Goal: Connect with others

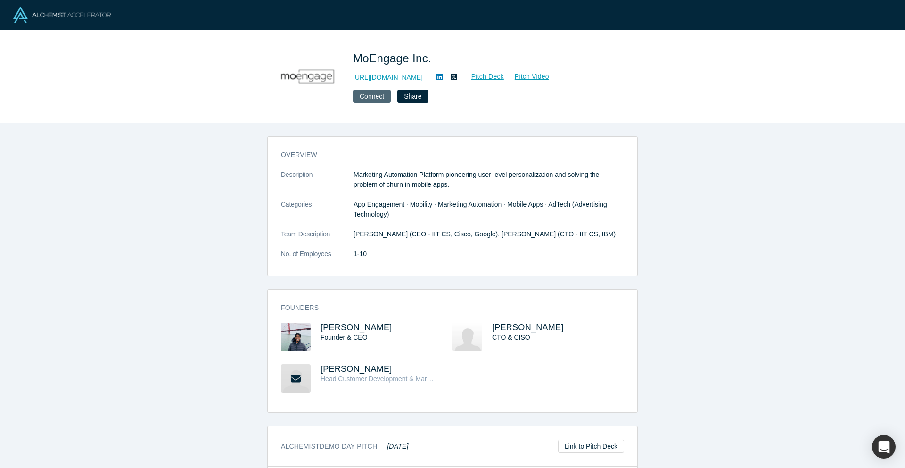
click at [369, 99] on button "Connect" at bounding box center [372, 96] width 38 height 13
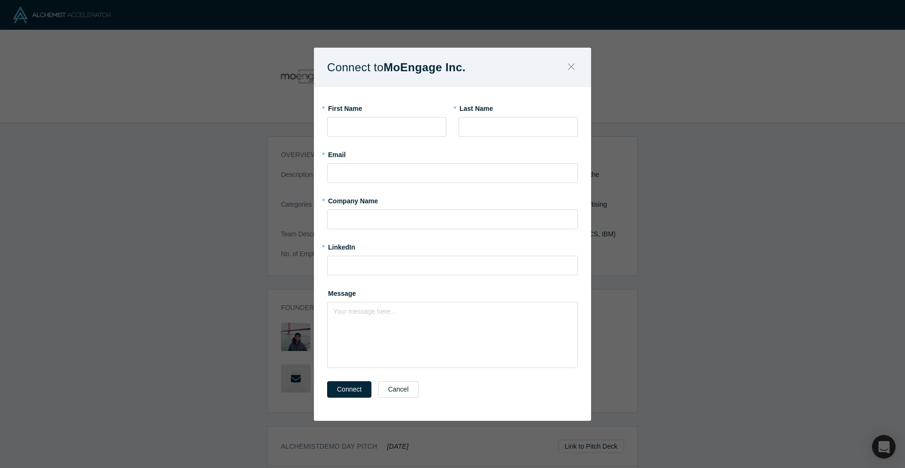
click at [574, 65] on icon "Close" at bounding box center [571, 66] width 7 height 10
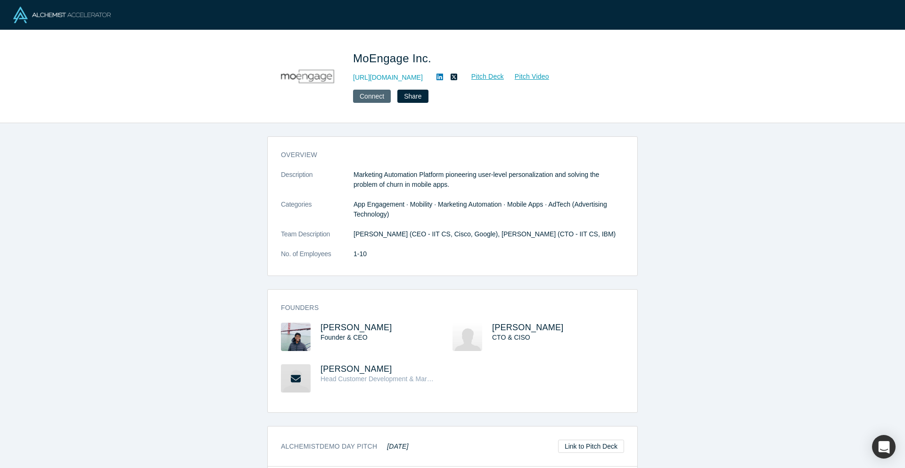
click at [368, 92] on button "Connect" at bounding box center [372, 96] width 38 height 13
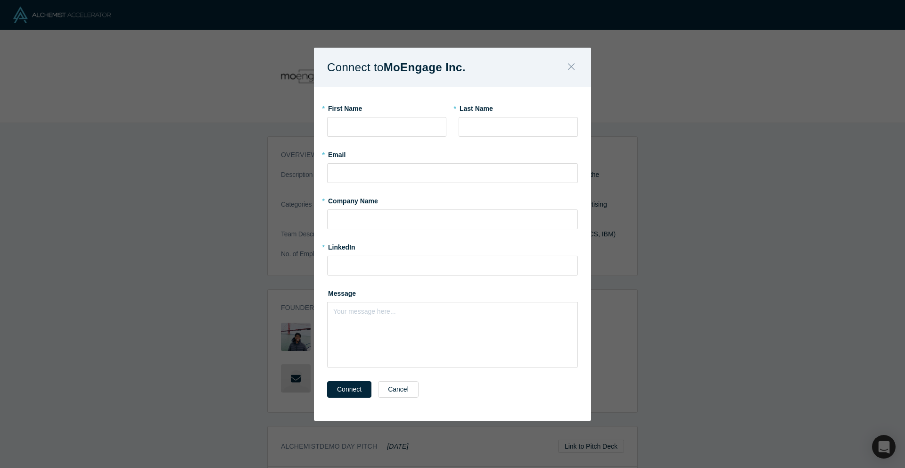
click at [575, 66] on button "Close" at bounding box center [572, 68] width 20 height 20
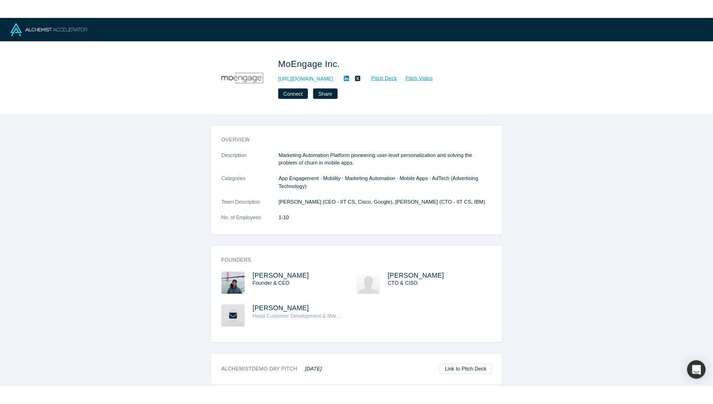
scroll to position [0, 0]
